Goal: Find contact information: Find contact information

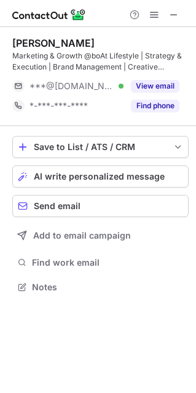
scroll to position [278, 196]
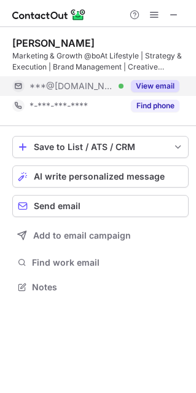
click at [174, 87] on button "View email" at bounding box center [155, 86] width 49 height 12
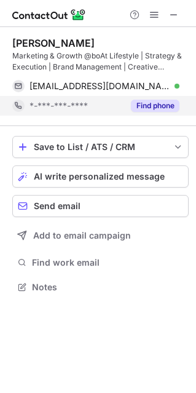
click at [168, 100] on button "Find phone" at bounding box center [155, 106] width 49 height 12
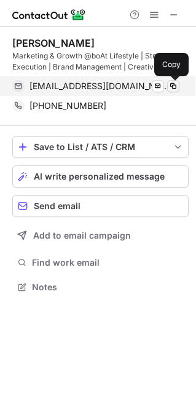
click at [174, 88] on span at bounding box center [173, 86] width 10 height 10
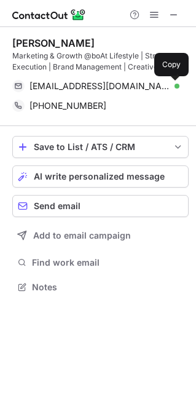
click at [66, 39] on div "Urvashi Sharma" at bounding box center [53, 43] width 82 height 12
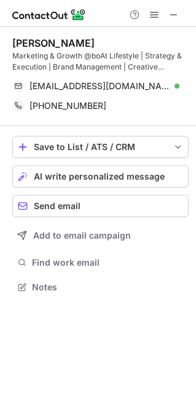
click at [66, 39] on div "Urvashi Sharma" at bounding box center [53, 43] width 82 height 12
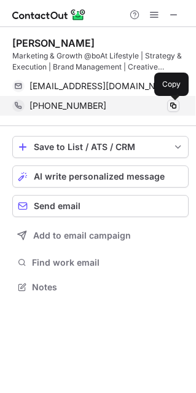
click at [175, 107] on span at bounding box center [173, 106] width 10 height 10
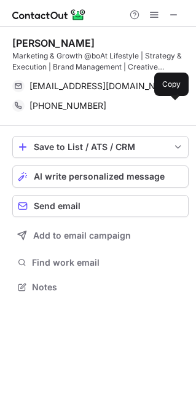
click at [132, 58] on div "Marketing & Growth @boAt Lifestyle | Strategy & Execution | Brand Management | …" at bounding box center [100, 61] width 176 height 22
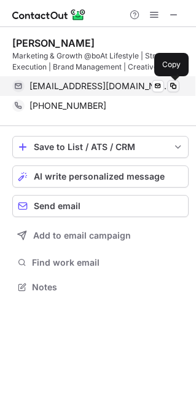
click at [174, 86] on span at bounding box center [173, 86] width 10 height 10
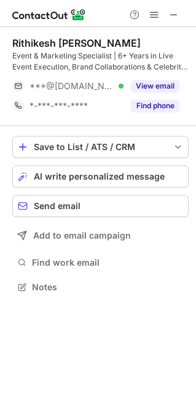
scroll to position [278, 196]
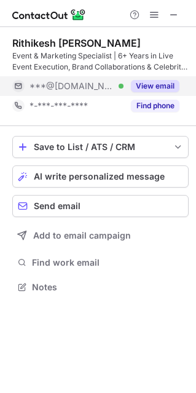
click at [128, 88] on div "View email" at bounding box center [152, 86] width 56 height 20
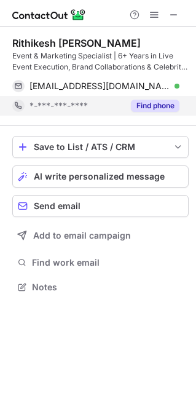
click at [137, 101] on button "Find phone" at bounding box center [155, 106] width 49 height 12
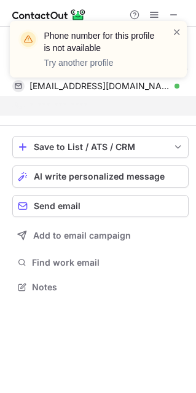
scroll to position [258, 196]
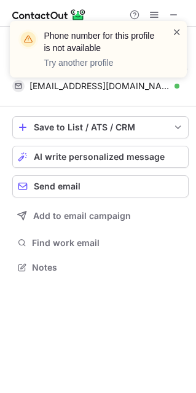
click at [175, 36] on span at bounding box center [177, 32] width 10 height 12
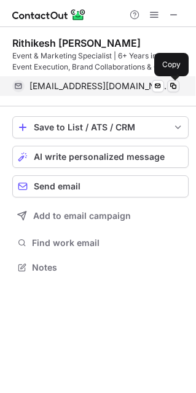
click at [168, 87] on span at bounding box center [173, 86] width 10 height 10
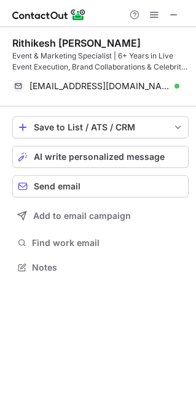
click at [73, 47] on div "Rithikesh [PERSON_NAME]" at bounding box center [76, 43] width 128 height 12
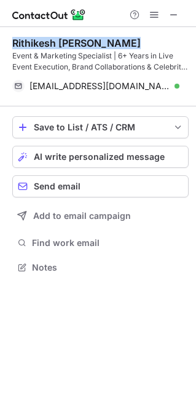
copy div "Rithikesh [PERSON_NAME]"
click at [97, 53] on div "Event & Marketing Specialist | 6+ Years in Live Event Execution, Brand Collabor…" at bounding box center [100, 61] width 176 height 22
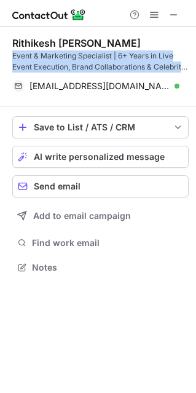
drag, startPoint x: 97, startPoint y: 53, endPoint x: 108, endPoint y: 53, distance: 11.7
click at [108, 53] on div "Event & Marketing Specialist | 6+ Years in Live Event Execution, Brand Collabor…" at bounding box center [100, 61] width 176 height 22
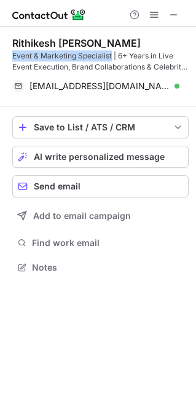
drag, startPoint x: 111, startPoint y: 54, endPoint x: 14, endPoint y: 55, distance: 97.8
click at [14, 55] on div "Event & Marketing Specialist | 6+ Years in Live Event Execution, Brand Collabor…" at bounding box center [100, 61] width 176 height 22
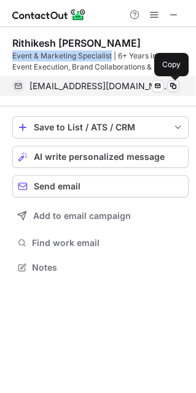
click at [173, 88] on span at bounding box center [173, 86] width 10 height 10
